Goal: Task Accomplishment & Management: Complete application form

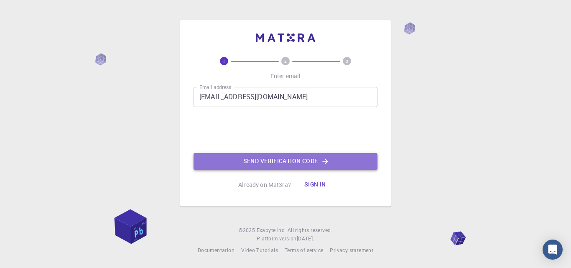
click at [281, 162] on button "Send verification code" at bounding box center [286, 161] width 184 height 17
click at [303, 163] on button "Send verification code" at bounding box center [286, 161] width 184 height 17
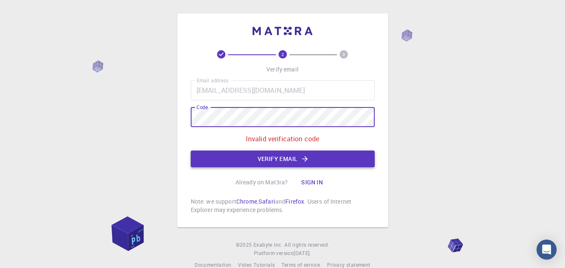
click at [288, 159] on button "Verify email" at bounding box center [283, 159] width 184 height 17
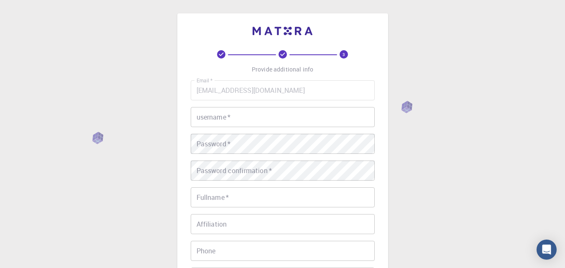
scroll to position [42, 0]
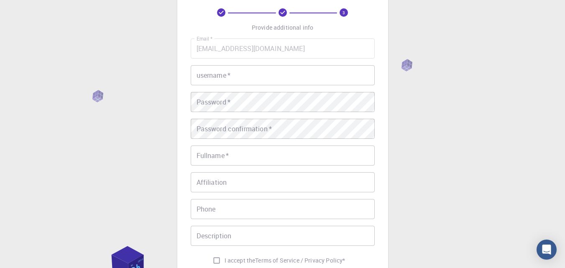
click at [245, 77] on input "username   *" at bounding box center [283, 75] width 184 height 20
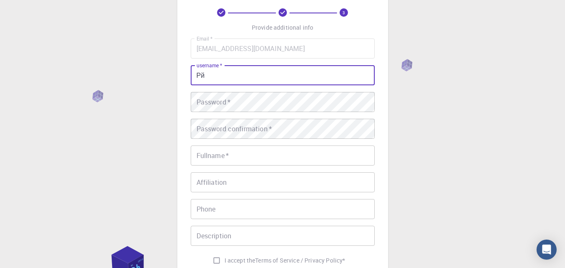
type input "Р"
type input "Jamiyan"
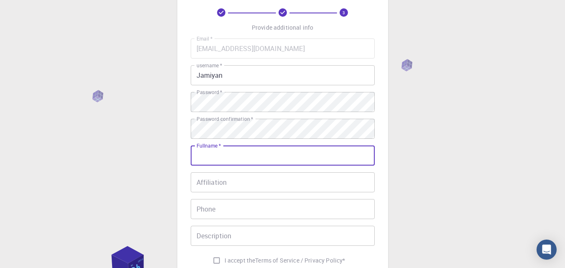
click at [224, 159] on input "Fullname   *" at bounding box center [283, 155] width 184 height 20
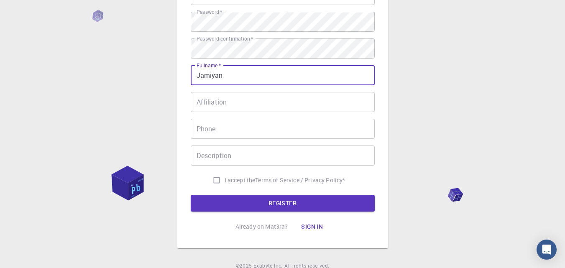
scroll to position [125, 0]
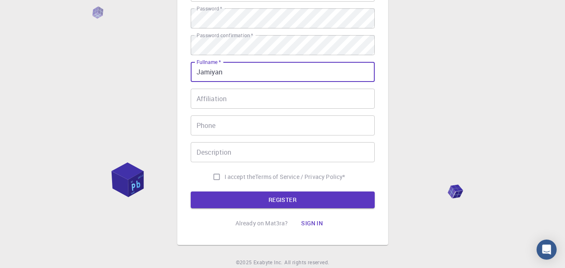
type input "Jamiyan"
click at [224, 97] on input "Affiliation" at bounding box center [283, 99] width 184 height 20
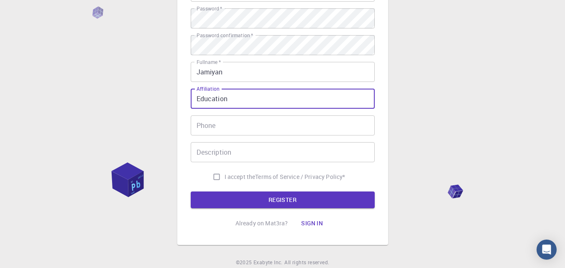
type input "Education"
click at [226, 128] on input "Phone" at bounding box center [283, 125] width 184 height 20
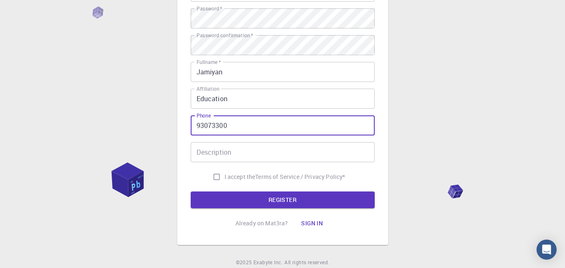
type input "93073300"
click at [222, 153] on input "Description" at bounding box center [283, 152] width 184 height 20
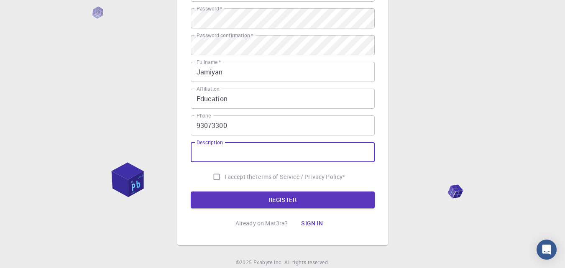
click at [215, 176] on input "I accept the Terms of Service / Privacy Policy *" at bounding box center [217, 177] width 16 height 16
checkbox input "true"
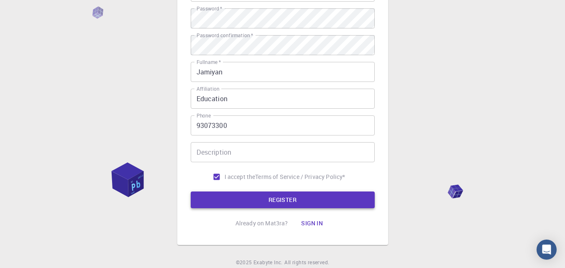
click at [284, 198] on button "REGISTER" at bounding box center [283, 199] width 184 height 17
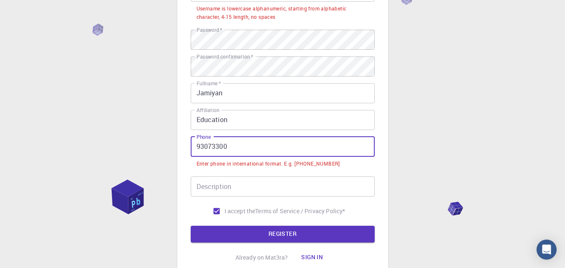
click at [197, 148] on input "93073300" at bounding box center [283, 147] width 184 height 20
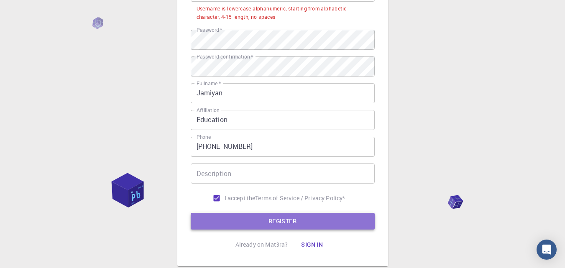
click at [291, 215] on button "REGISTER" at bounding box center [283, 221] width 184 height 17
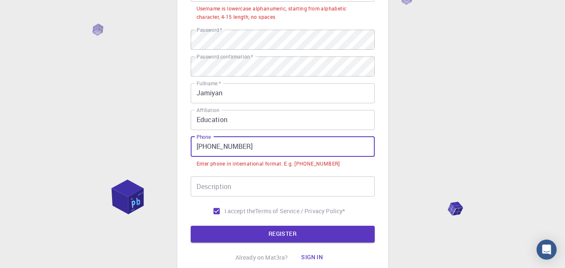
click at [214, 147] on input "+976-93073300" at bounding box center [283, 147] width 184 height 20
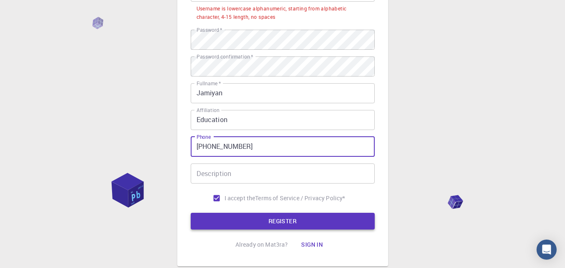
type input "+97693073300"
click at [290, 220] on button "REGISTER" at bounding box center [283, 221] width 184 height 17
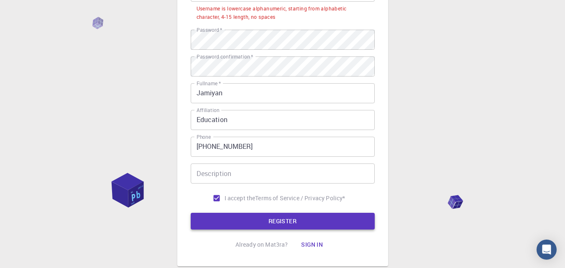
click at [283, 222] on button "REGISTER" at bounding box center [283, 221] width 184 height 17
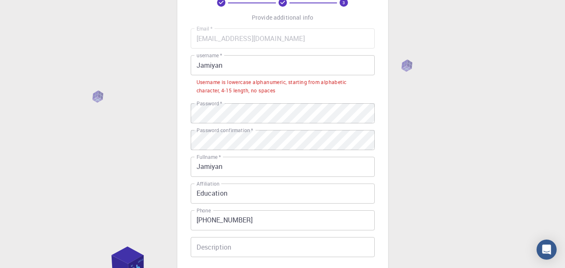
scroll to position [42, 0]
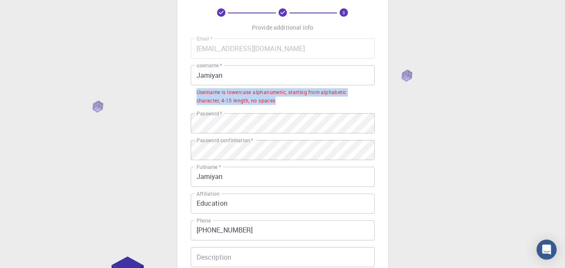
drag, startPoint x: 282, startPoint y: 100, endPoint x: 196, endPoint y: 95, distance: 85.8
click at [196, 95] on div "Username is lowercase alphanumeric, starting from alphabetic character, 4-15 le…" at bounding box center [282, 96] width 172 height 17
copy div "Username is lowercase alphanumeric, starting from alphabetic character, 4-15 le…"
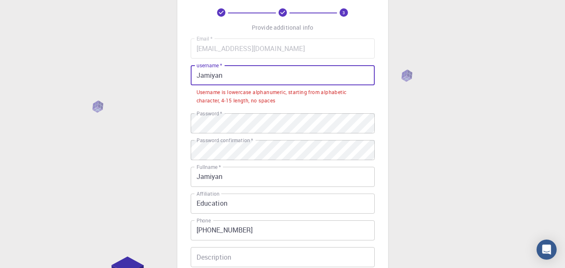
click at [197, 75] on input "Jamiyan" at bounding box center [283, 75] width 184 height 20
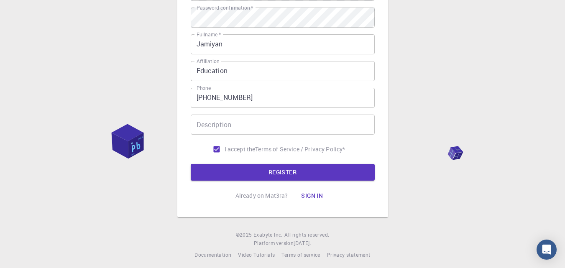
scroll to position [179, 0]
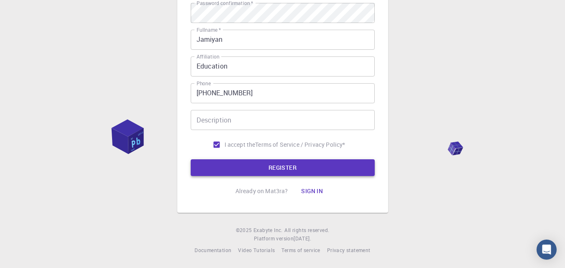
click at [254, 165] on button "REGISTER" at bounding box center [283, 167] width 184 height 17
click at [207, 119] on input "Description" at bounding box center [283, 120] width 184 height 20
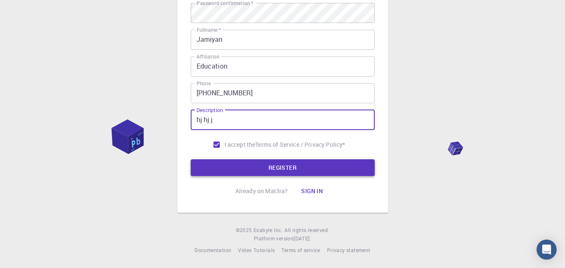
type input "hj hj j"
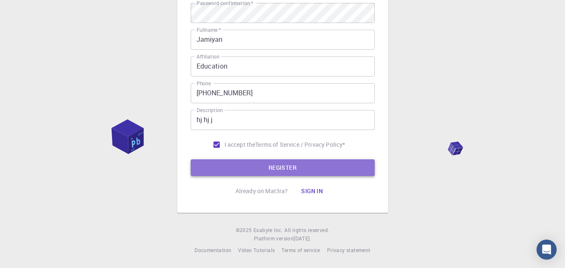
click at [283, 163] on button "REGISTER" at bounding box center [283, 167] width 184 height 17
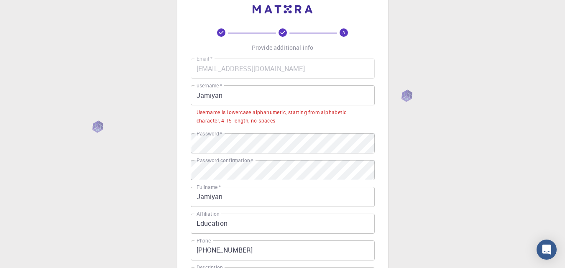
scroll to position [0, 0]
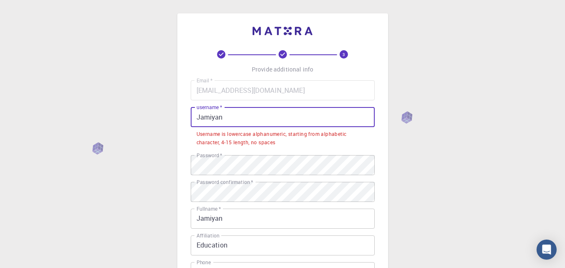
click at [232, 117] on input "Jamiyan" at bounding box center [283, 117] width 184 height 20
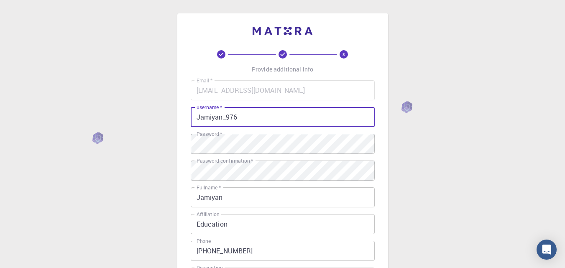
scroll to position [158, 0]
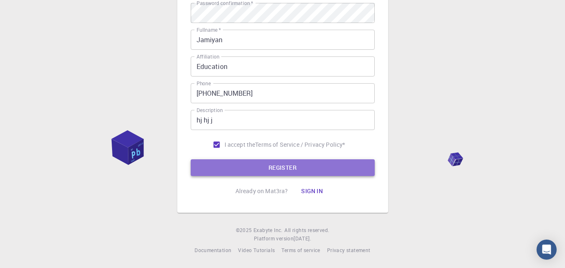
click at [283, 164] on button "REGISTER" at bounding box center [283, 167] width 184 height 17
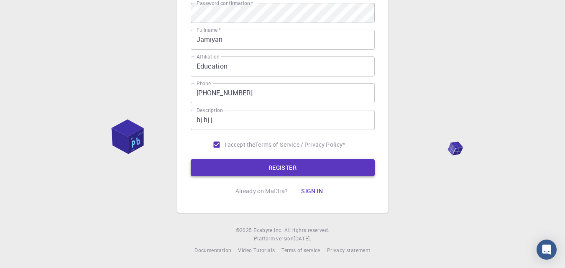
click at [277, 167] on button "REGISTER" at bounding box center [283, 167] width 184 height 17
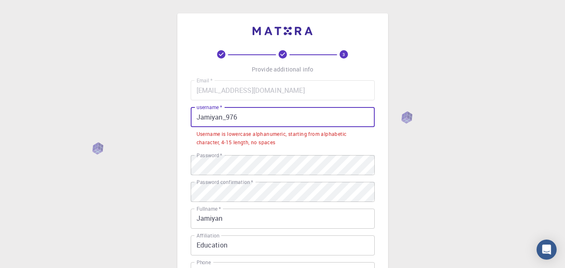
drag, startPoint x: 258, startPoint y: 114, endPoint x: 182, endPoint y: 120, distance: 75.9
click at [182, 120] on div "3 Provide additional info Email   * jamiyan@msue.edu.mn Email   * username   * …" at bounding box center [282, 202] width 211 height 378
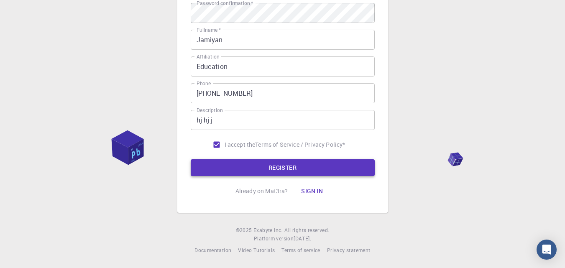
type input "SaytanJamiyan"
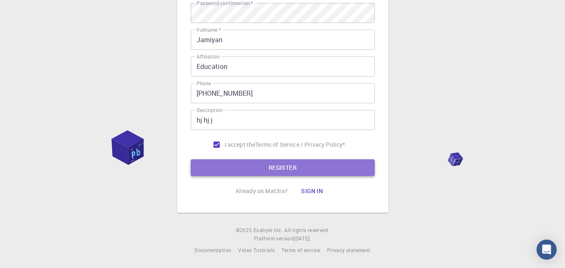
click at [280, 171] on button "REGISTER" at bounding box center [283, 167] width 184 height 17
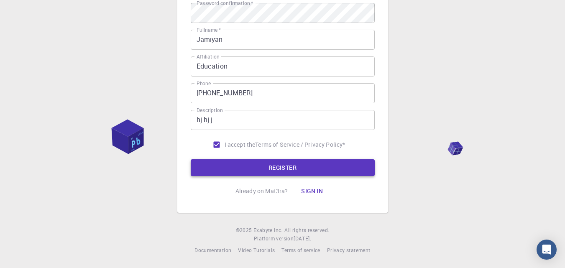
click at [278, 171] on button "REGISTER" at bounding box center [283, 167] width 184 height 17
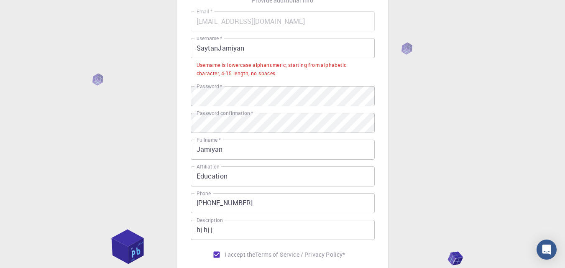
scroll to position [0, 0]
